Goal: Navigation & Orientation: Find specific page/section

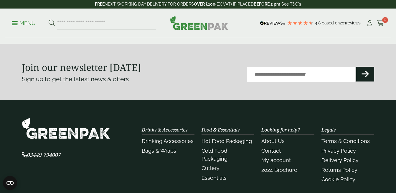
scroll to position [838, 0]
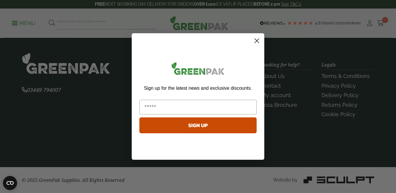
click at [258, 39] on icon "Close dialog" at bounding box center [257, 41] width 4 height 4
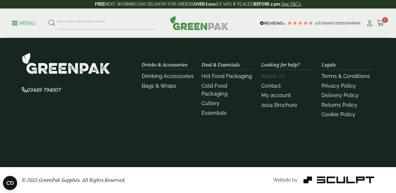
click at [276, 77] on link "About Us" at bounding box center [272, 76] width 23 height 6
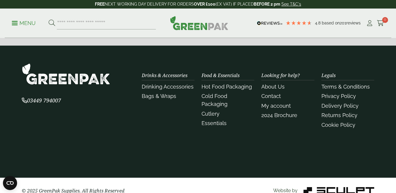
scroll to position [231, 0]
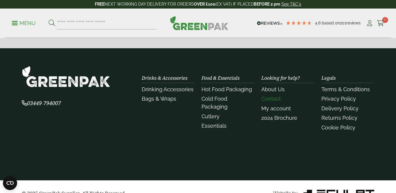
click at [274, 99] on link "Contact" at bounding box center [270, 99] width 19 height 6
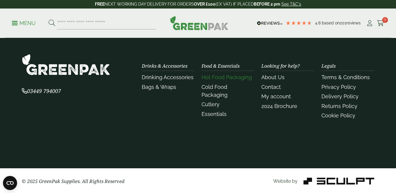
click at [225, 79] on link "Hot Food Packaging" at bounding box center [226, 77] width 50 height 6
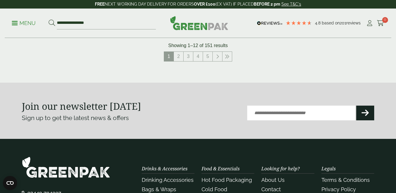
scroll to position [743, 0]
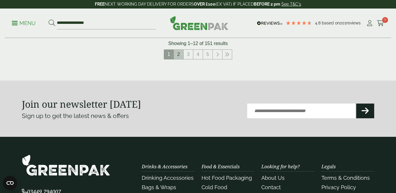
click at [176, 55] on link "2" at bounding box center [178, 54] width 9 height 9
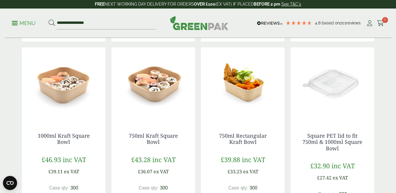
scroll to position [335, 0]
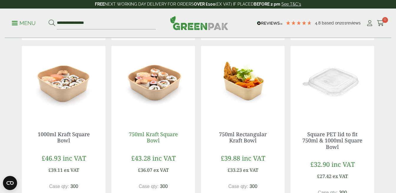
click at [160, 132] on link "750ml Kraft Square Bowl" at bounding box center [153, 138] width 49 height 14
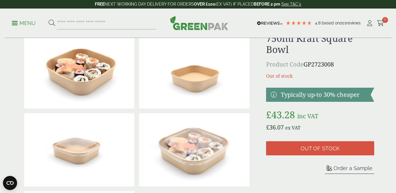
scroll to position [24, 0]
